Goal: Information Seeking & Learning: Learn about a topic

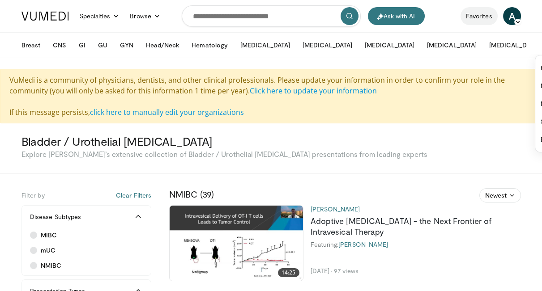
click at [483, 16] on link "Favorites" at bounding box center [478, 16] width 37 height 18
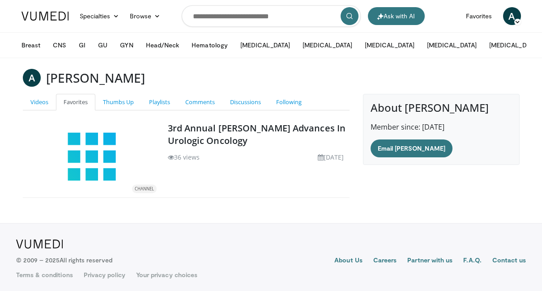
scroll to position [2, 0]
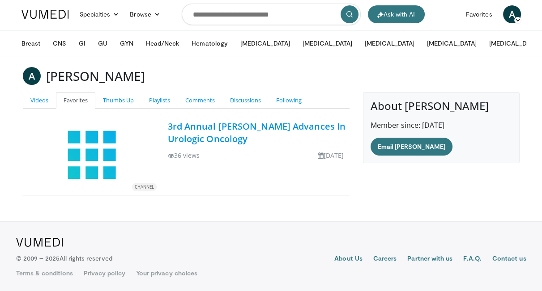
click at [228, 137] on link "3rd Annual [PERSON_NAME] Advances In Urologic Oncology" at bounding box center [257, 132] width 178 height 25
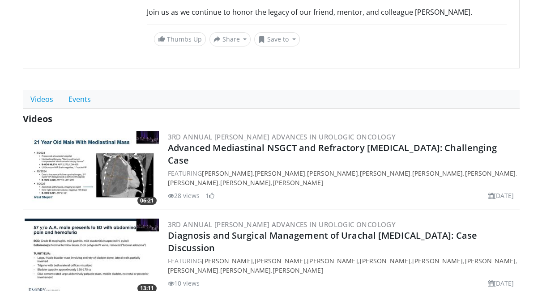
scroll to position [244, 0]
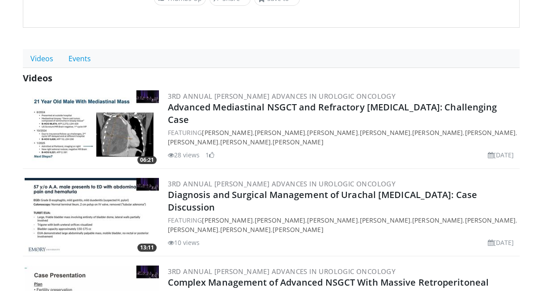
click at [328, 103] on div "3rd Annual Christopher G. Wood Advances In Urologic Oncology Advanced Mediastin…" at bounding box center [343, 128] width 350 height 76
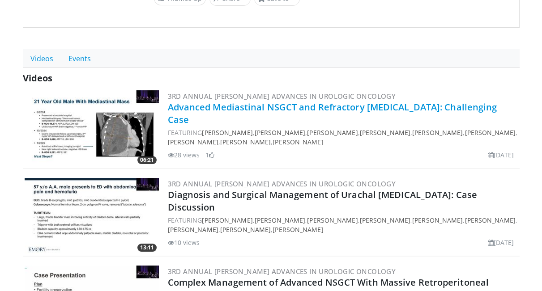
click at [313, 111] on link "Advanced Mediastinal NSGCT and Refractory [MEDICAL_DATA]: Challenging Case" at bounding box center [332, 113] width 329 height 25
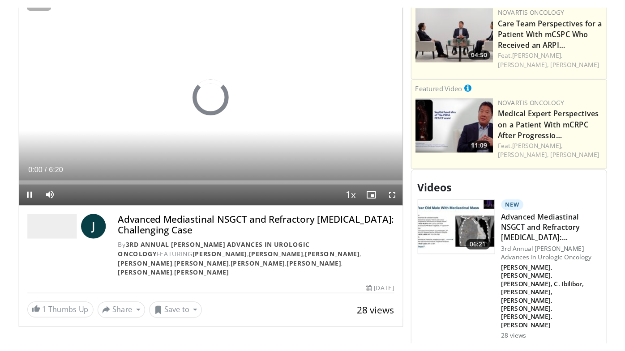
scroll to position [366, 0]
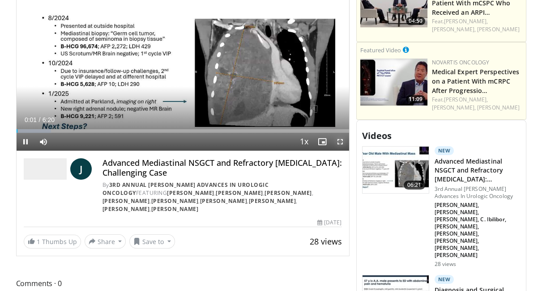
click at [340, 145] on span "Video Player" at bounding box center [340, 142] width 18 height 18
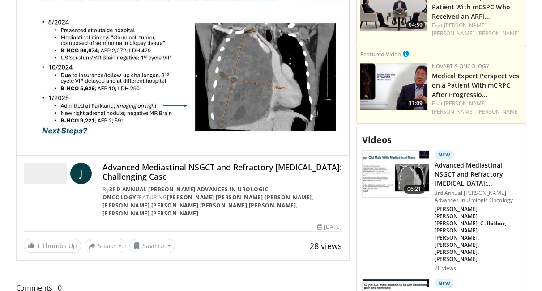
scroll to position [309, 0]
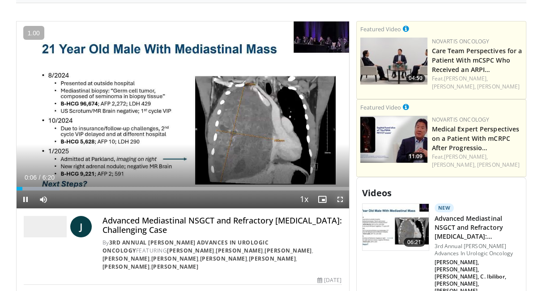
click at [337, 199] on span "Video Player" at bounding box center [340, 200] width 18 height 18
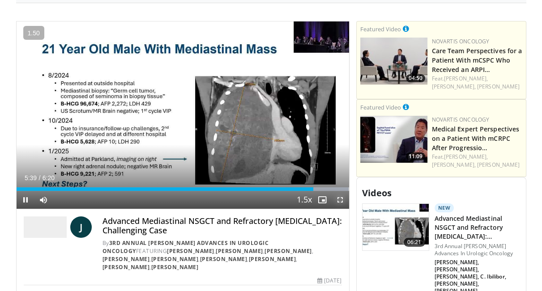
click at [344, 206] on span "Video Player" at bounding box center [340, 200] width 18 height 18
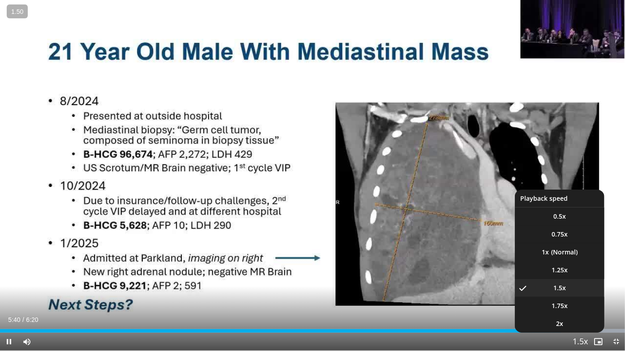
click at [541, 291] on span "Video Player" at bounding box center [580, 342] width 13 height 18
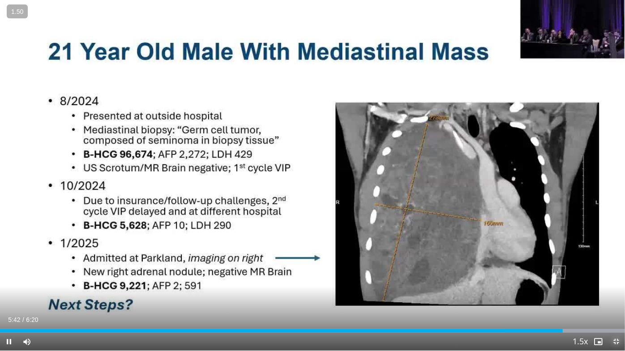
click at [541, 291] on span "Video Player" at bounding box center [616, 342] width 18 height 18
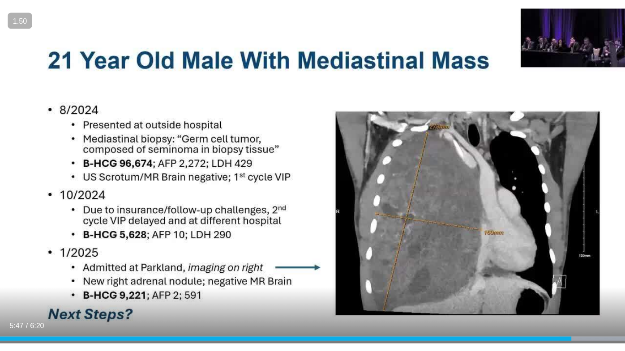
scroll to position [228, 0]
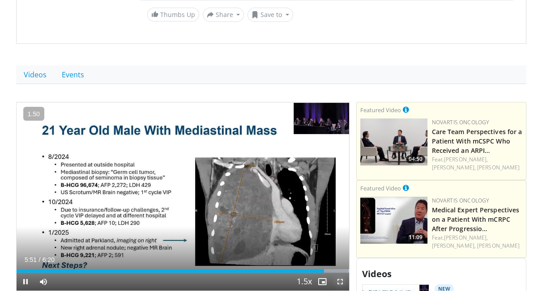
click at [339, 283] on span "Video Player" at bounding box center [340, 282] width 18 height 18
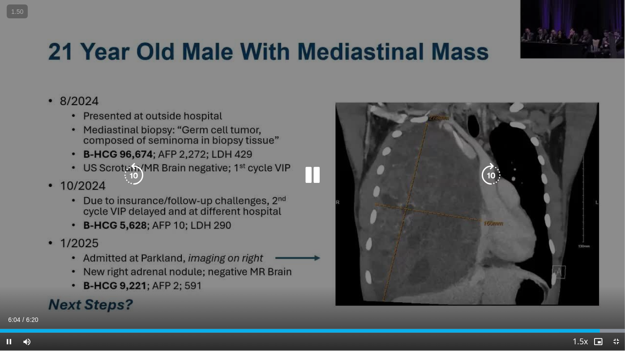
click at [310, 177] on icon "Video Player" at bounding box center [312, 175] width 25 height 25
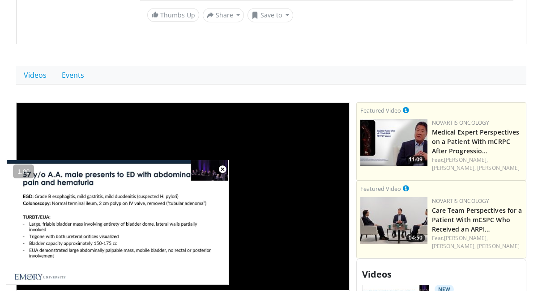
scroll to position [244, 0]
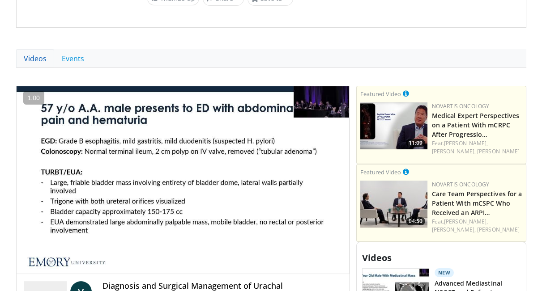
click at [26, 60] on link "Videos" at bounding box center [35, 58] width 38 height 19
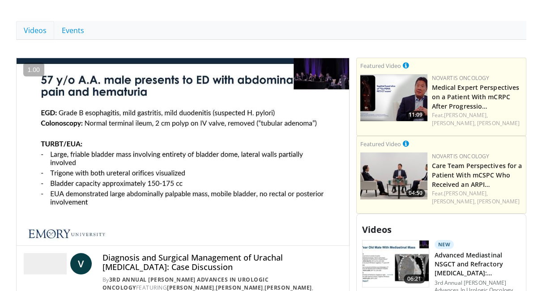
scroll to position [325, 0]
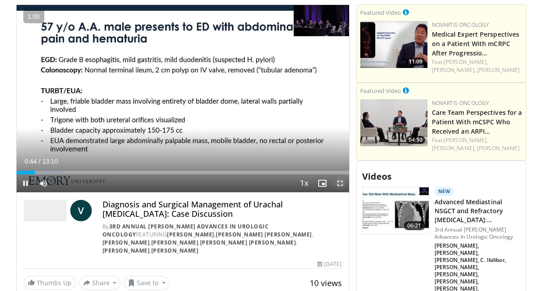
click at [339, 191] on span "Video Player" at bounding box center [340, 184] width 18 height 18
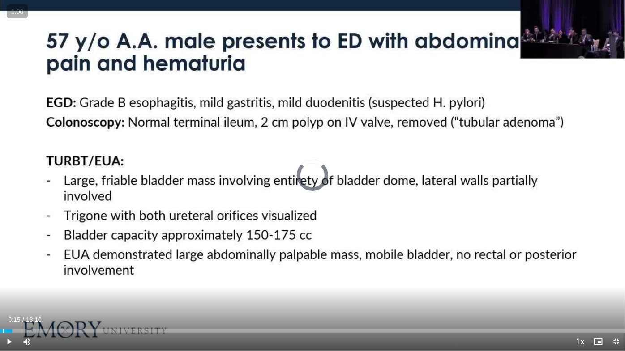
drag, startPoint x: 12, startPoint y: 327, endPoint x: -9, endPoint y: 332, distance: 21.0
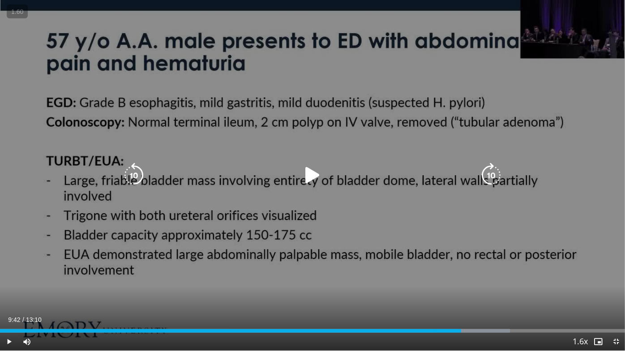
click at [271, 174] on div "Video Player" at bounding box center [312, 175] width 375 height 18
click at [318, 176] on icon "Video Player" at bounding box center [312, 175] width 25 height 25
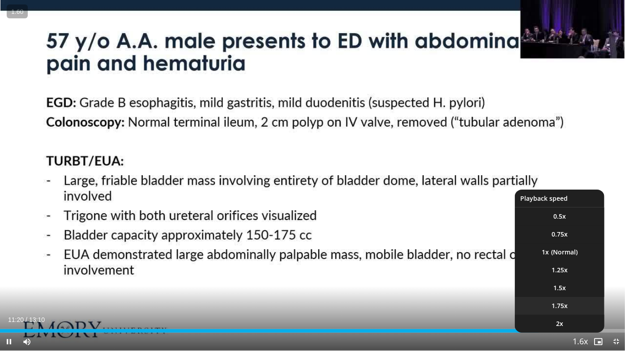
click at [541, 291] on li "1.75x" at bounding box center [559, 306] width 89 height 18
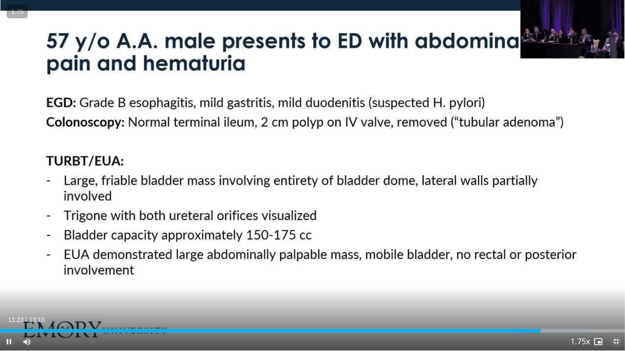
click at [541, 291] on span "Video Player" at bounding box center [616, 342] width 18 height 18
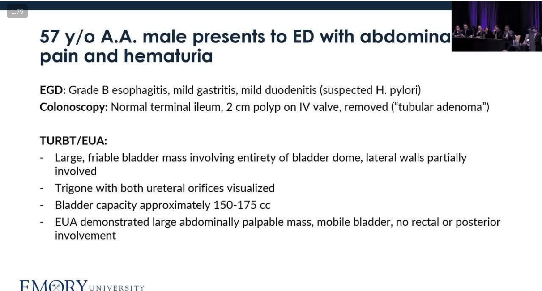
scroll to position [285, 0]
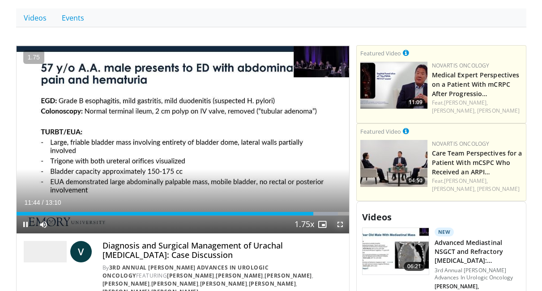
click at [336, 228] on span "Video Player" at bounding box center [340, 225] width 18 height 18
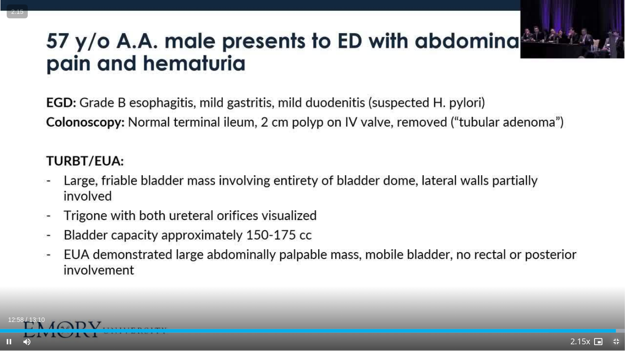
click at [541, 291] on span "Video Player" at bounding box center [616, 342] width 18 height 18
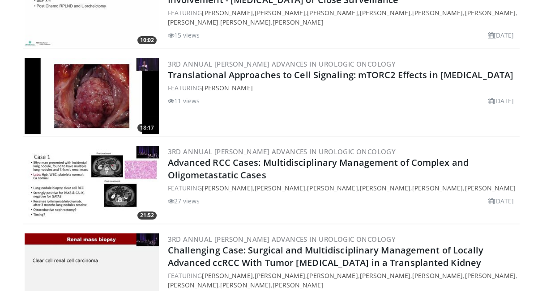
scroll to position [569, 0]
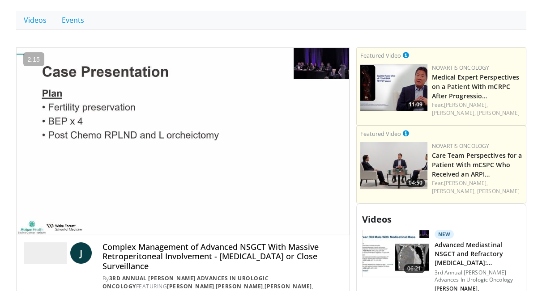
scroll to position [285, 0]
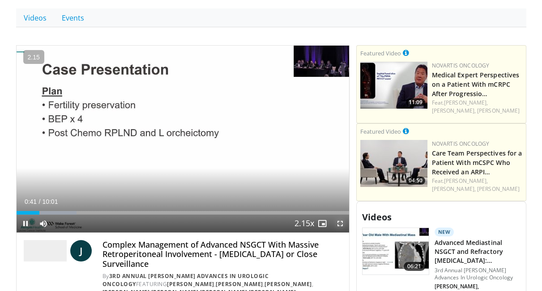
click at [341, 227] on span "Video Player" at bounding box center [340, 224] width 18 height 18
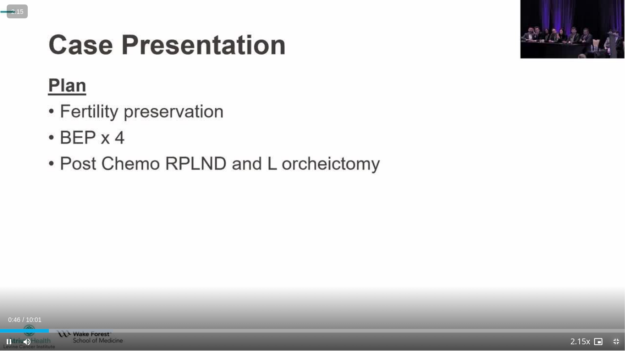
click at [541, 291] on span "Video Player" at bounding box center [616, 342] width 18 height 18
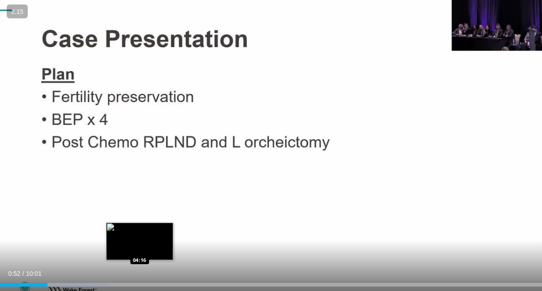
scroll to position [244, 0]
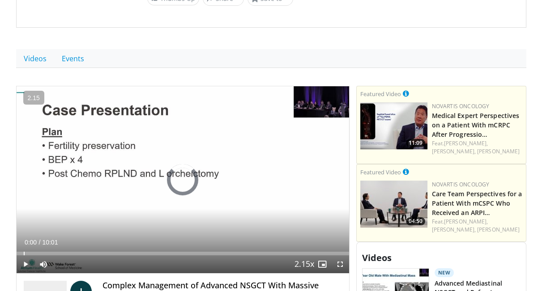
drag, startPoint x: 38, startPoint y: 252, endPoint x: 4, endPoint y: 257, distance: 34.4
click at [335, 266] on span "Video Player" at bounding box center [340, 264] width 18 height 18
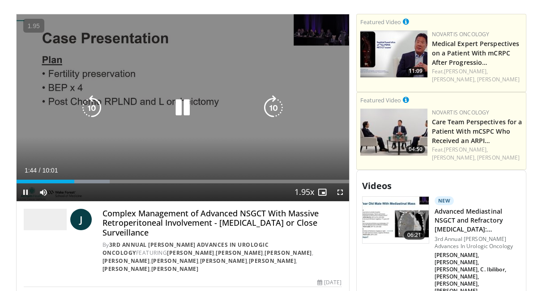
scroll to position [325, 0]
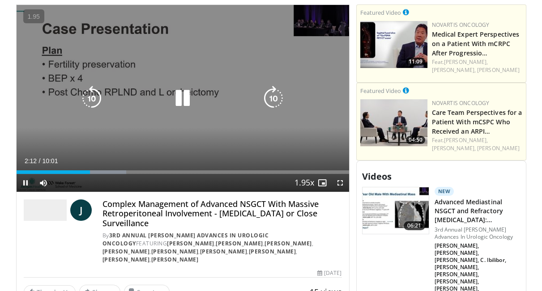
click at [181, 95] on icon "Video Player" at bounding box center [182, 98] width 25 height 25
click at [186, 118] on div "10 seconds Tap to unmute" at bounding box center [183, 98] width 332 height 187
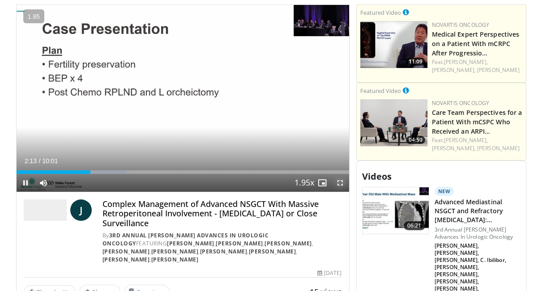
click at [338, 189] on span "Video Player" at bounding box center [340, 183] width 18 height 18
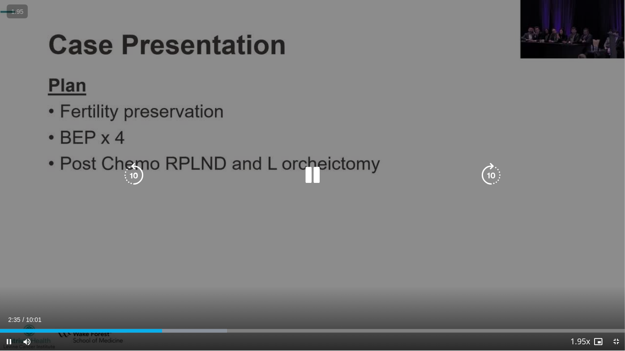
click at [313, 178] on icon "Video Player" at bounding box center [312, 175] width 25 height 25
click at [315, 170] on icon "Video Player" at bounding box center [312, 175] width 25 height 25
click at [305, 172] on icon "Video Player" at bounding box center [312, 175] width 25 height 25
click at [310, 171] on icon "Video Player" at bounding box center [312, 175] width 25 height 25
click at [311, 172] on icon "Video Player" at bounding box center [312, 175] width 25 height 25
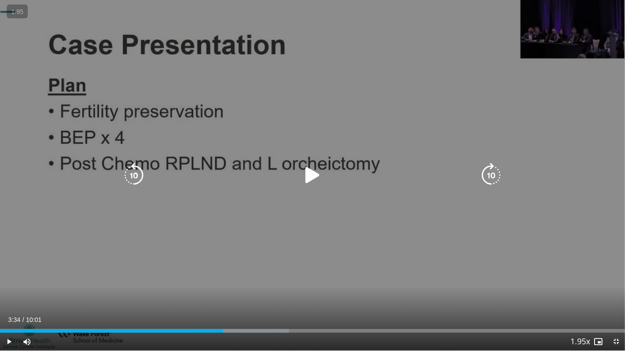
click at [289, 31] on div "10 seconds Tap to unmute" at bounding box center [312, 175] width 625 height 351
click at [304, 176] on icon "Video Player" at bounding box center [312, 175] width 25 height 25
click at [319, 180] on icon "Video Player" at bounding box center [312, 175] width 25 height 25
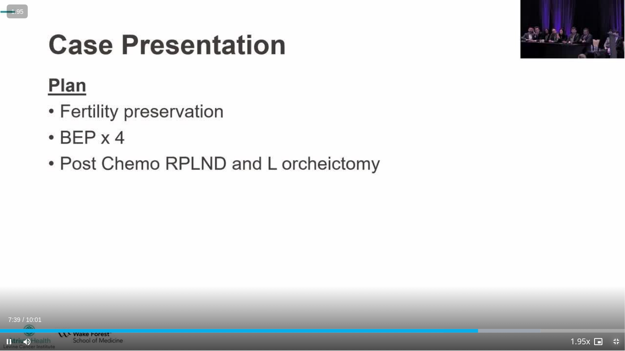
click at [541, 291] on span "Video Player" at bounding box center [616, 342] width 18 height 18
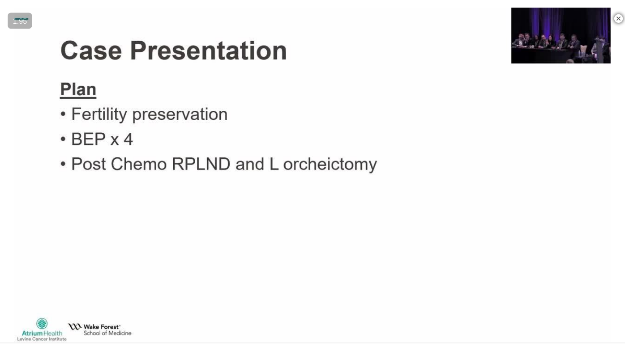
scroll to position [285, 0]
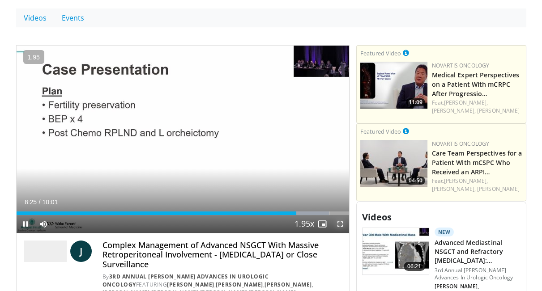
click at [343, 226] on span "Video Player" at bounding box center [340, 224] width 18 height 18
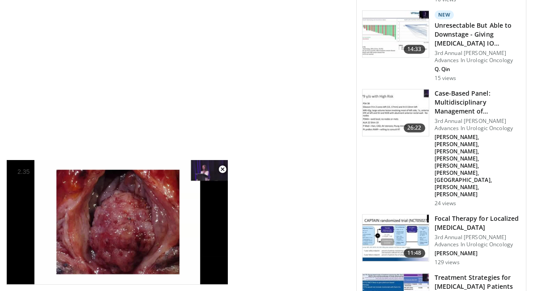
scroll to position [1383, 0]
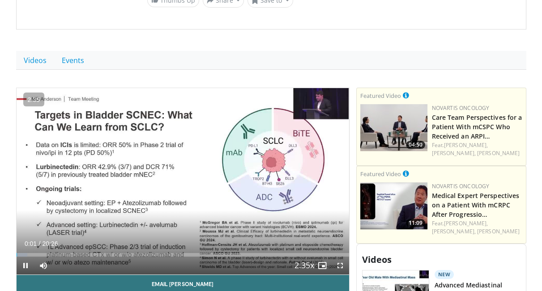
scroll to position [285, 0]
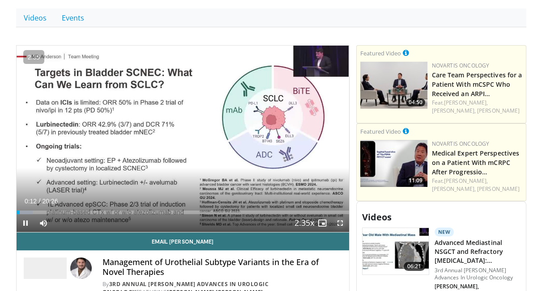
click at [342, 228] on span "Video Player" at bounding box center [340, 223] width 18 height 18
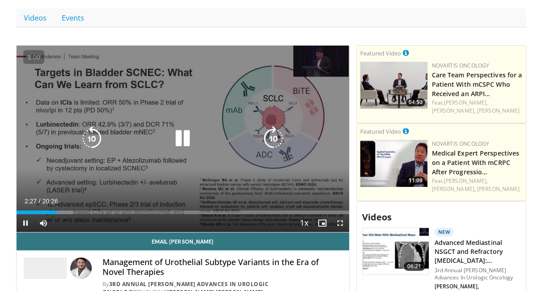
click at [185, 144] on icon "Video Player" at bounding box center [182, 138] width 25 height 25
